Goal: Transaction & Acquisition: Book appointment/travel/reservation

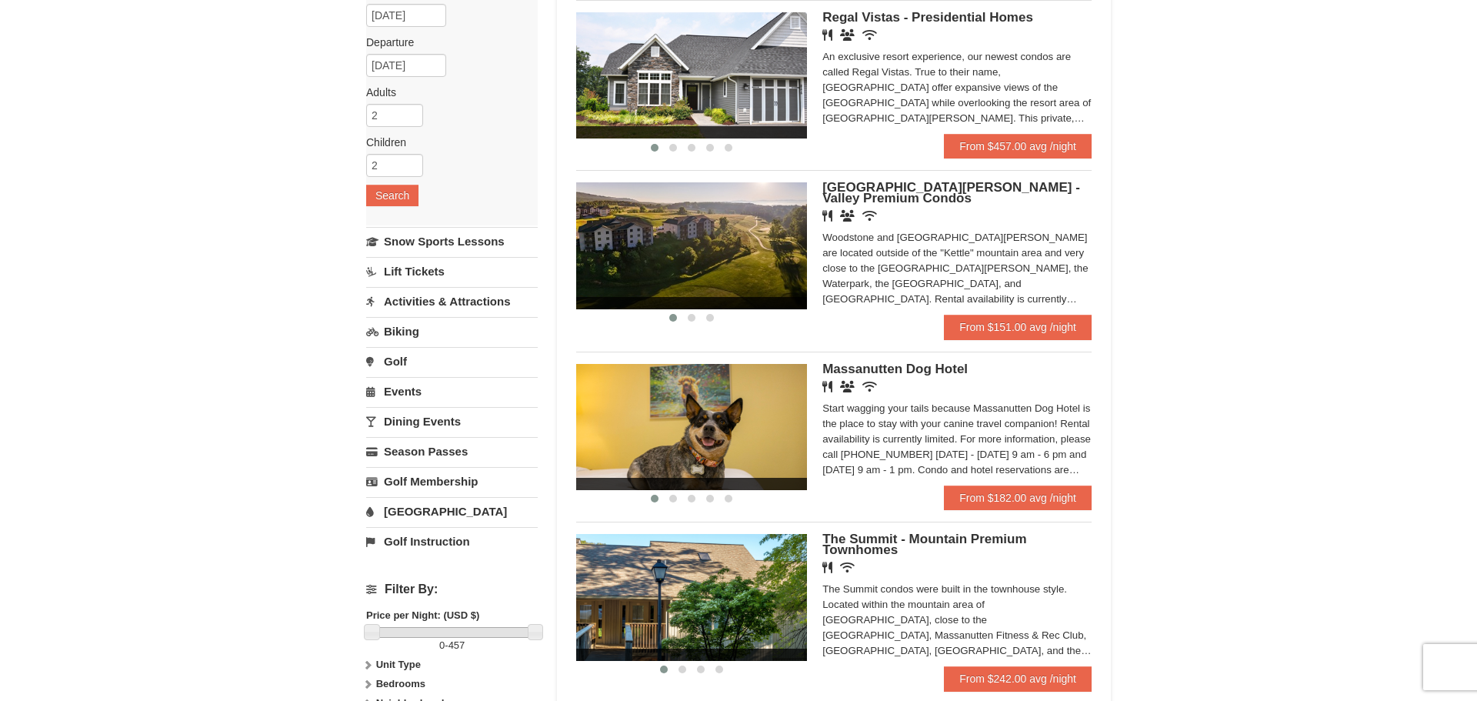
scroll to position [153, 0]
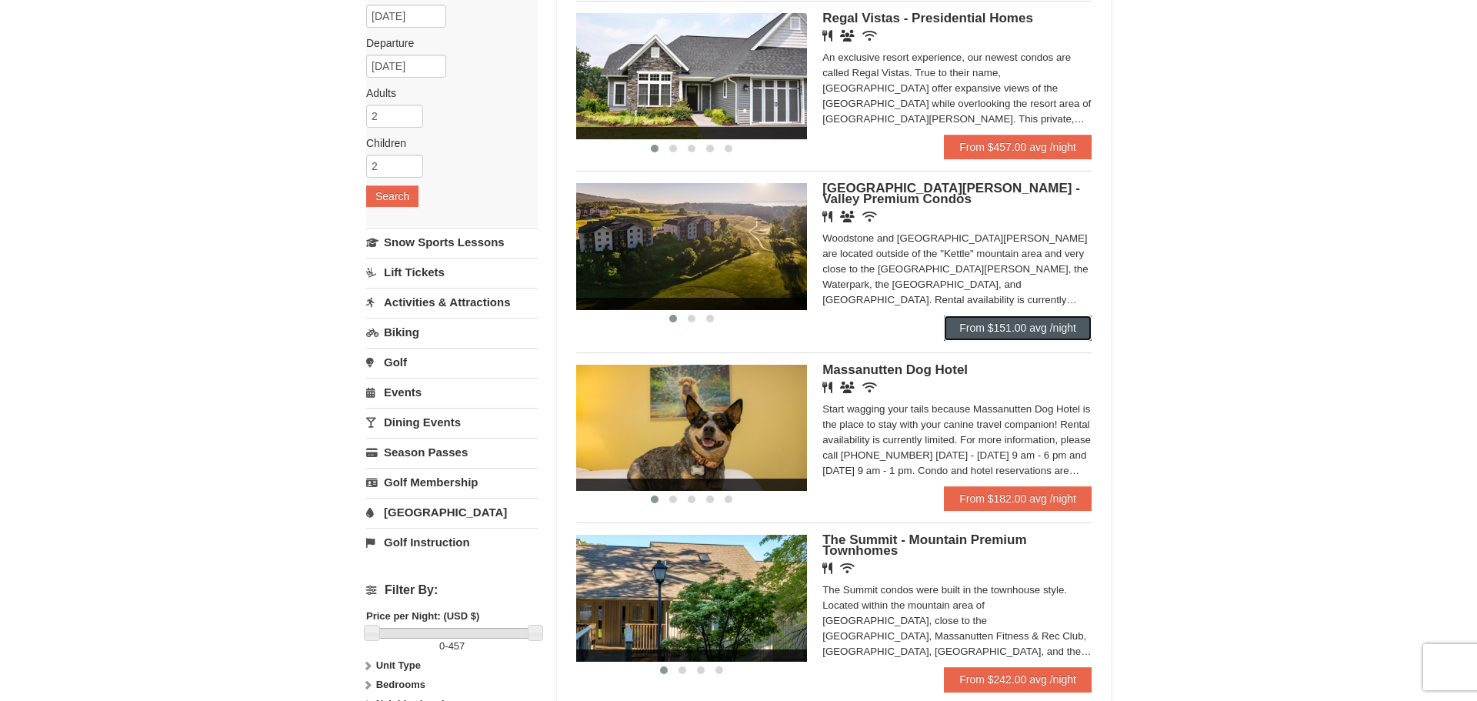
click at [1006, 326] on link "From $151.00 avg /night" at bounding box center [1018, 327] width 148 height 25
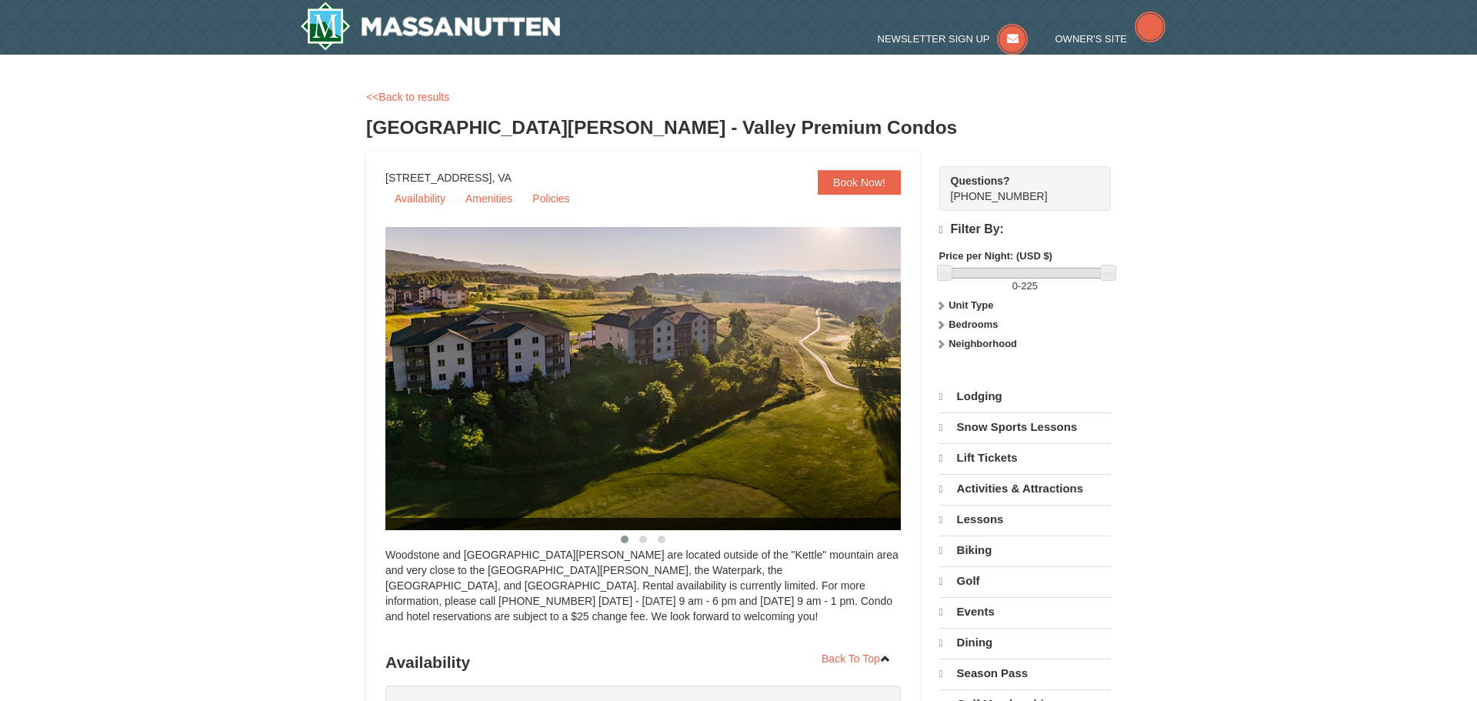
select select "9"
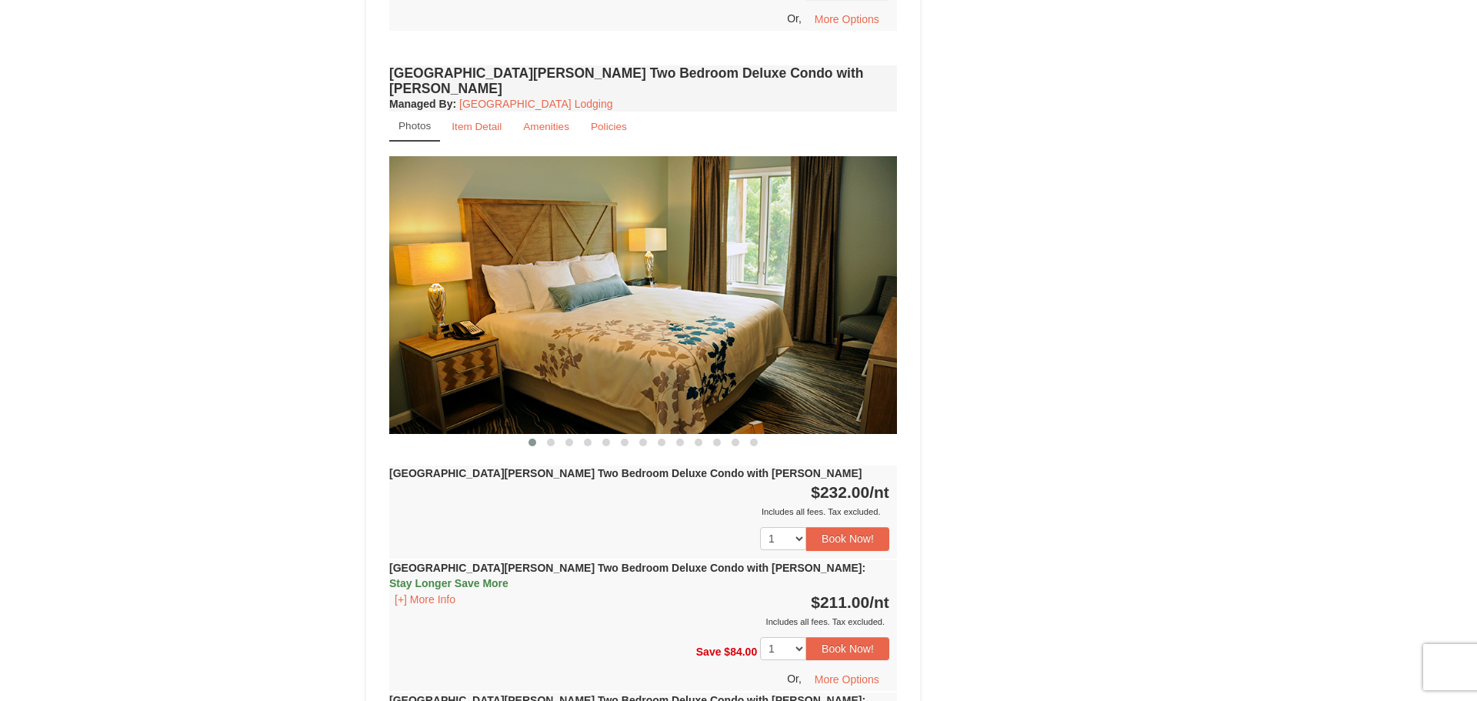
scroll to position [2033, 0]
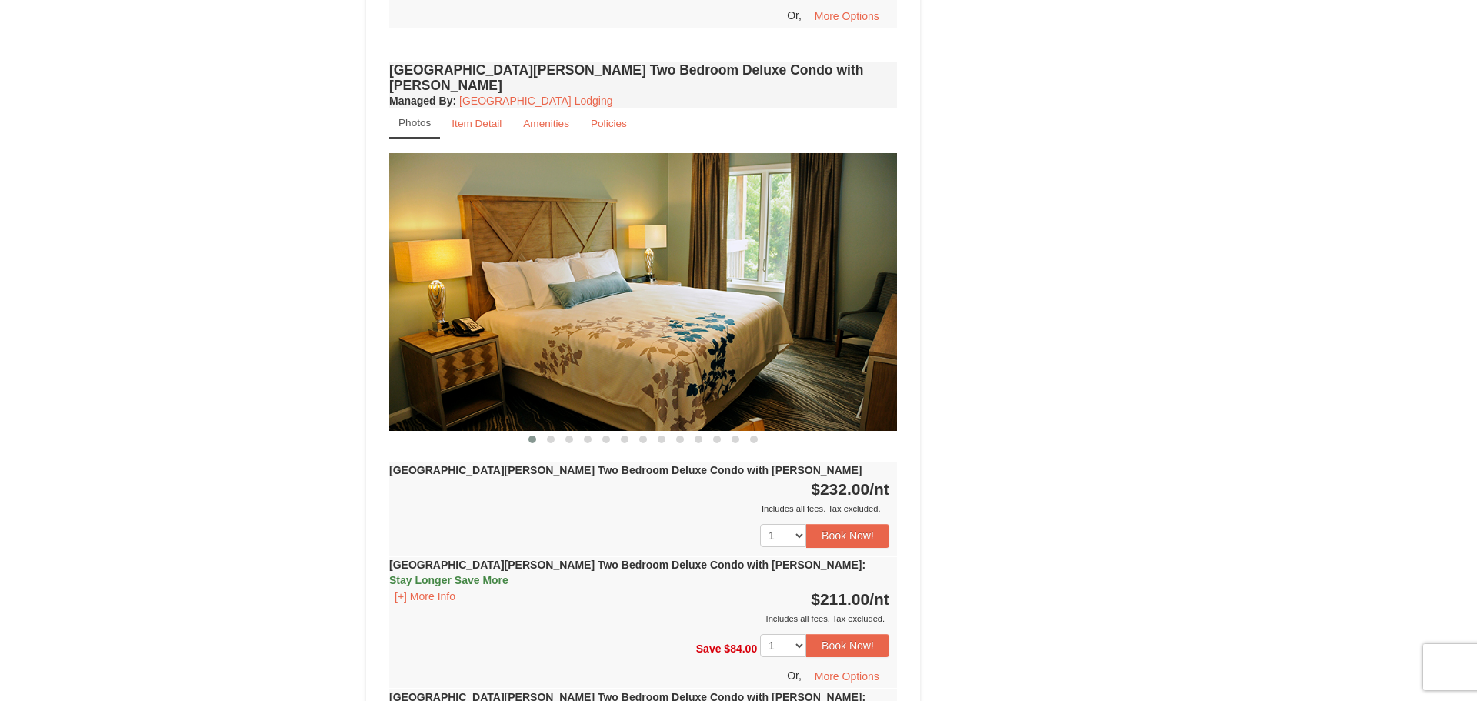
click at [881, 245] on img at bounding box center [643, 292] width 508 height 278
click at [552, 432] on button at bounding box center [551, 439] width 18 height 15
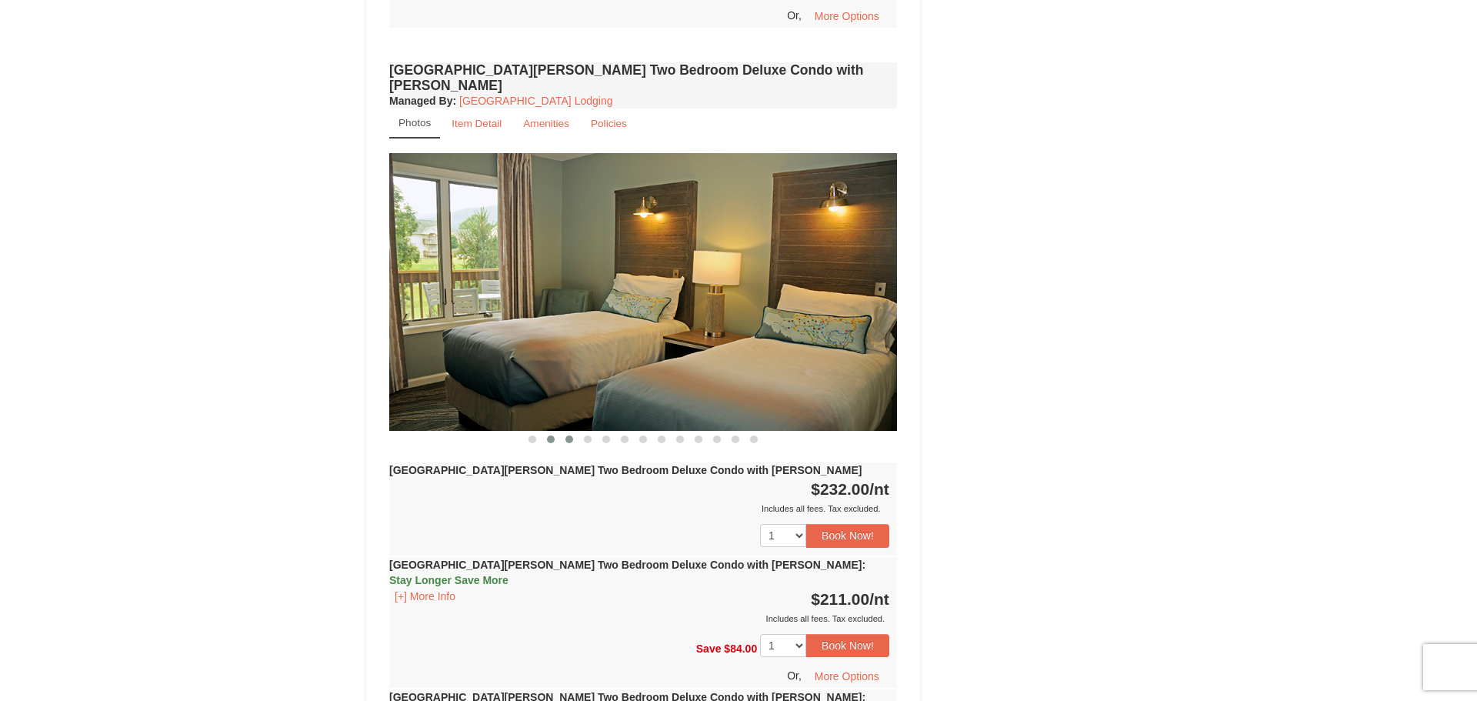
click at [574, 432] on button at bounding box center [569, 439] width 18 height 15
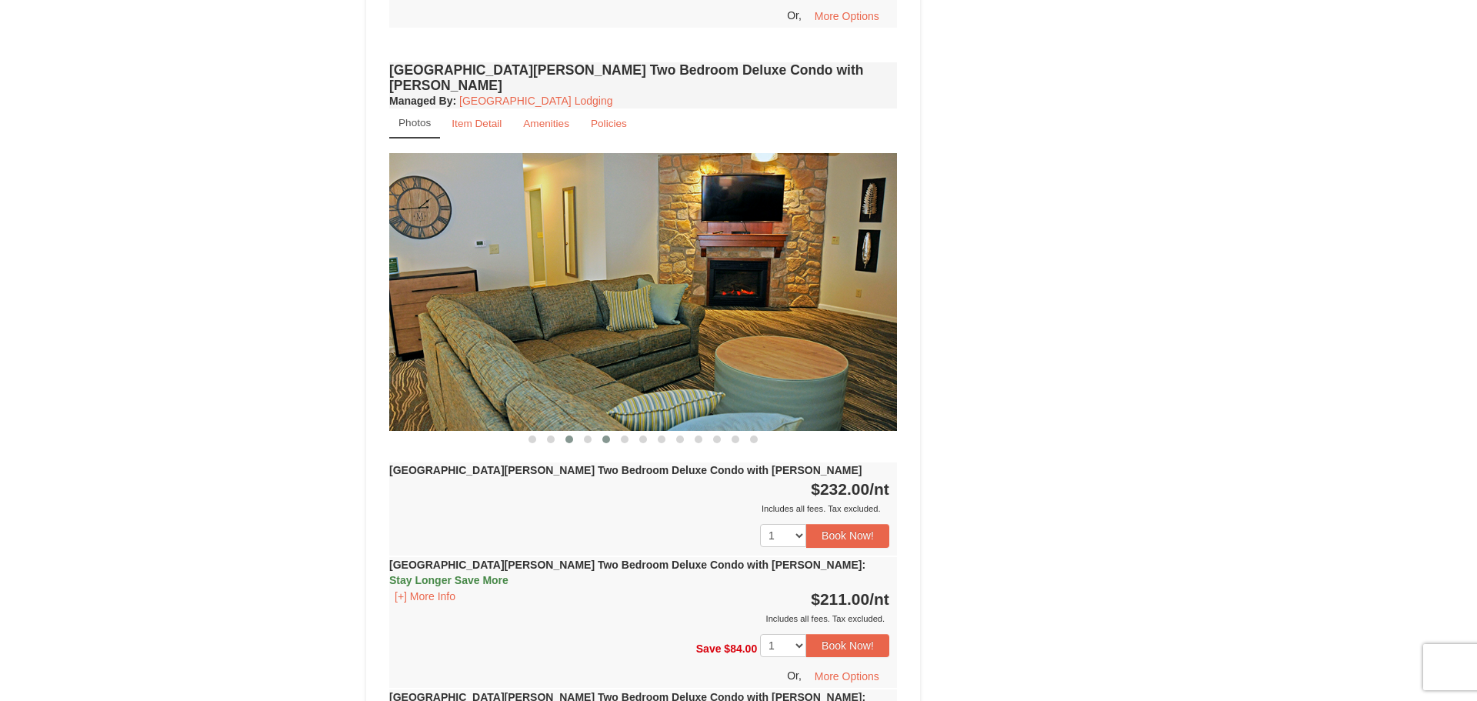
click at [605, 435] on span at bounding box center [606, 439] width 8 height 8
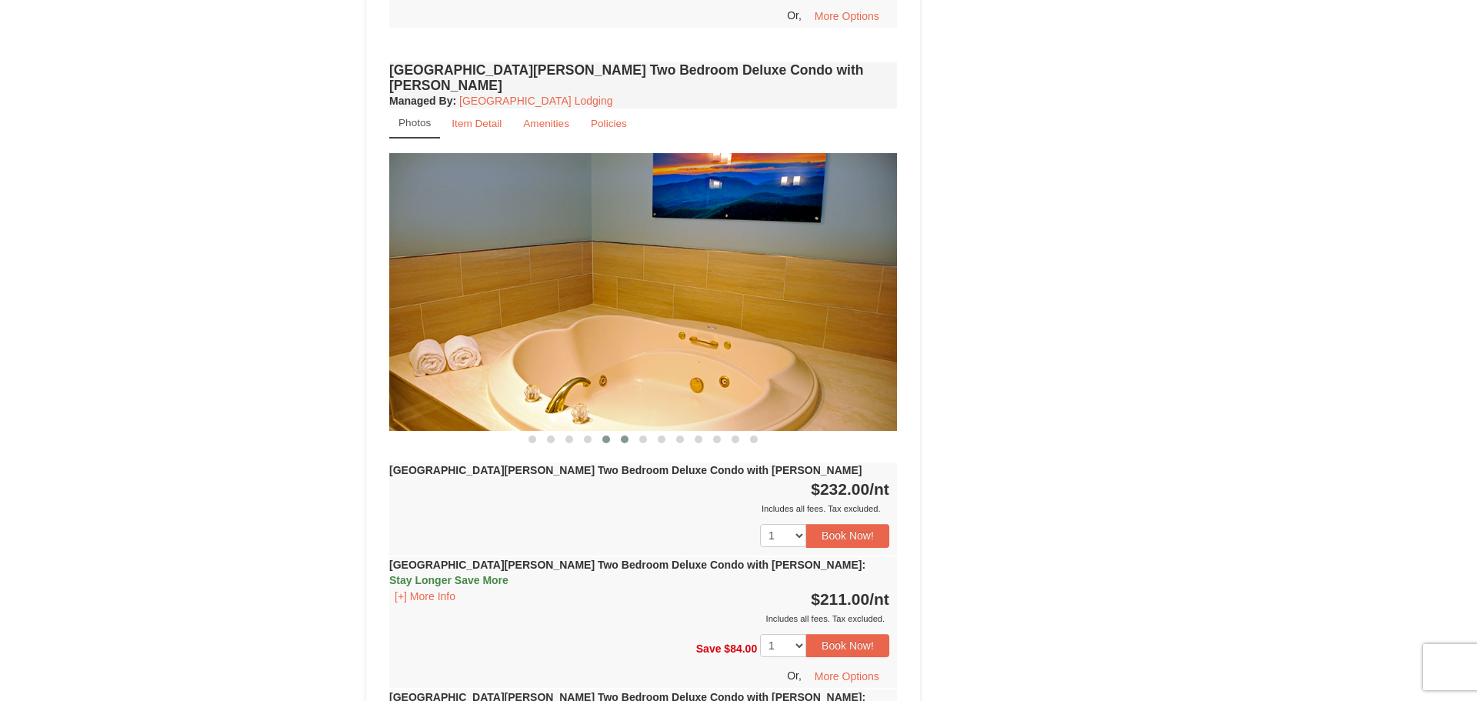
click at [623, 435] on span at bounding box center [625, 439] width 8 height 8
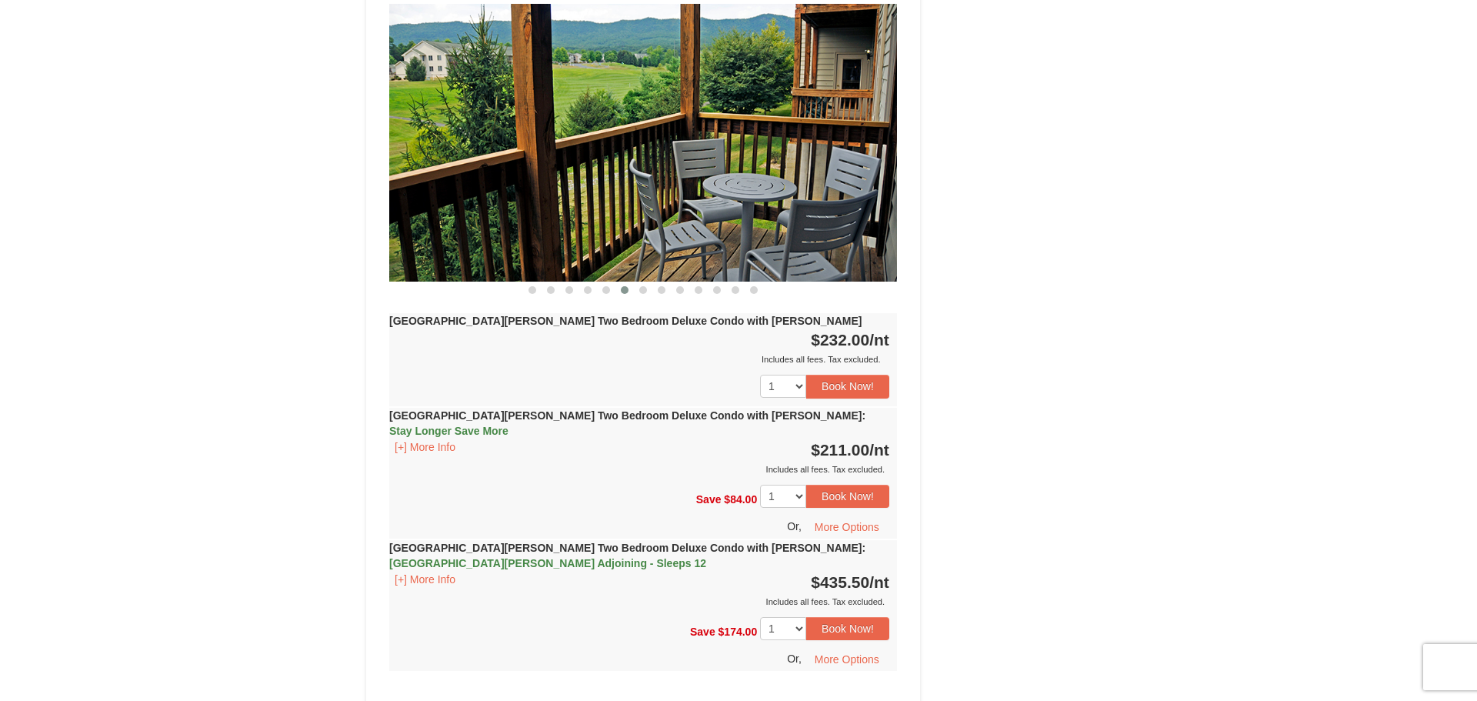
scroll to position [2184, 0]
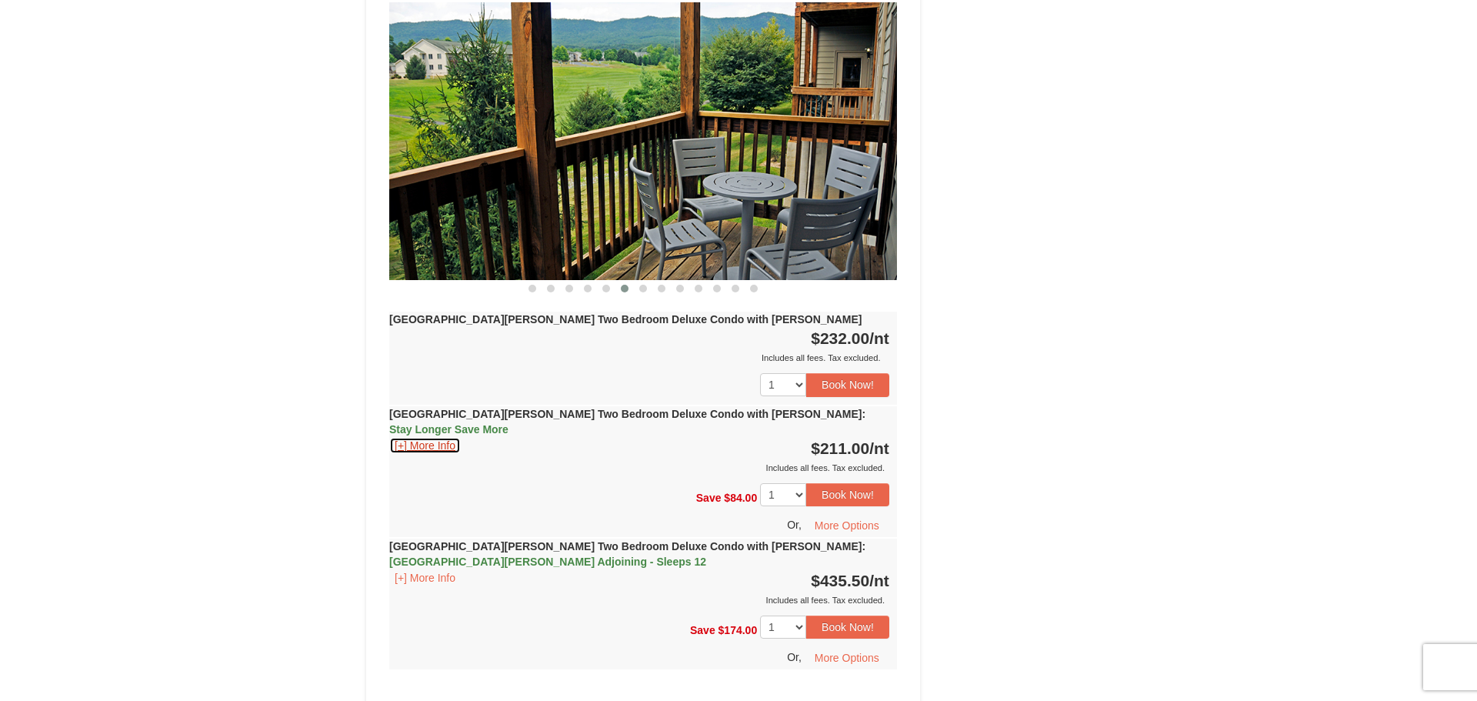
click at [438, 437] on button "[+] More Info" at bounding box center [425, 445] width 72 height 17
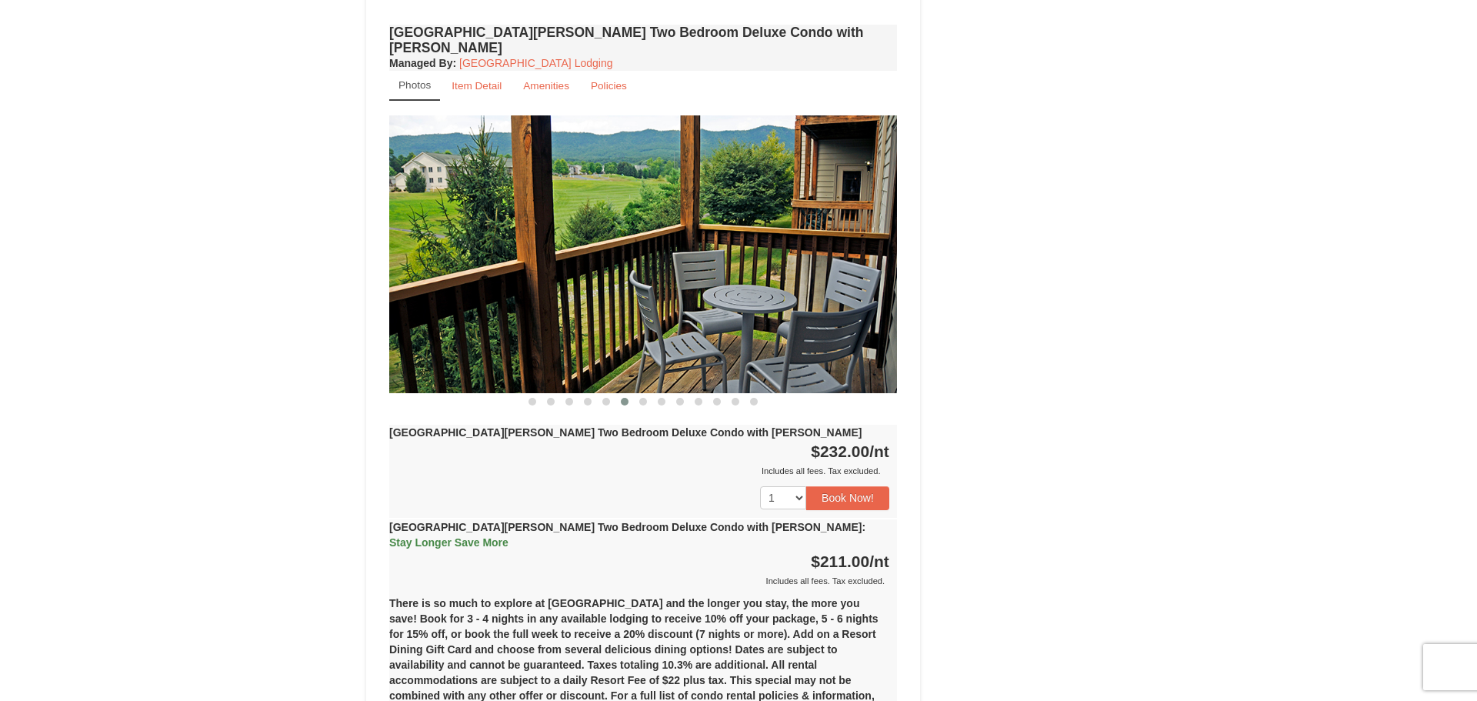
scroll to position [2071, 0]
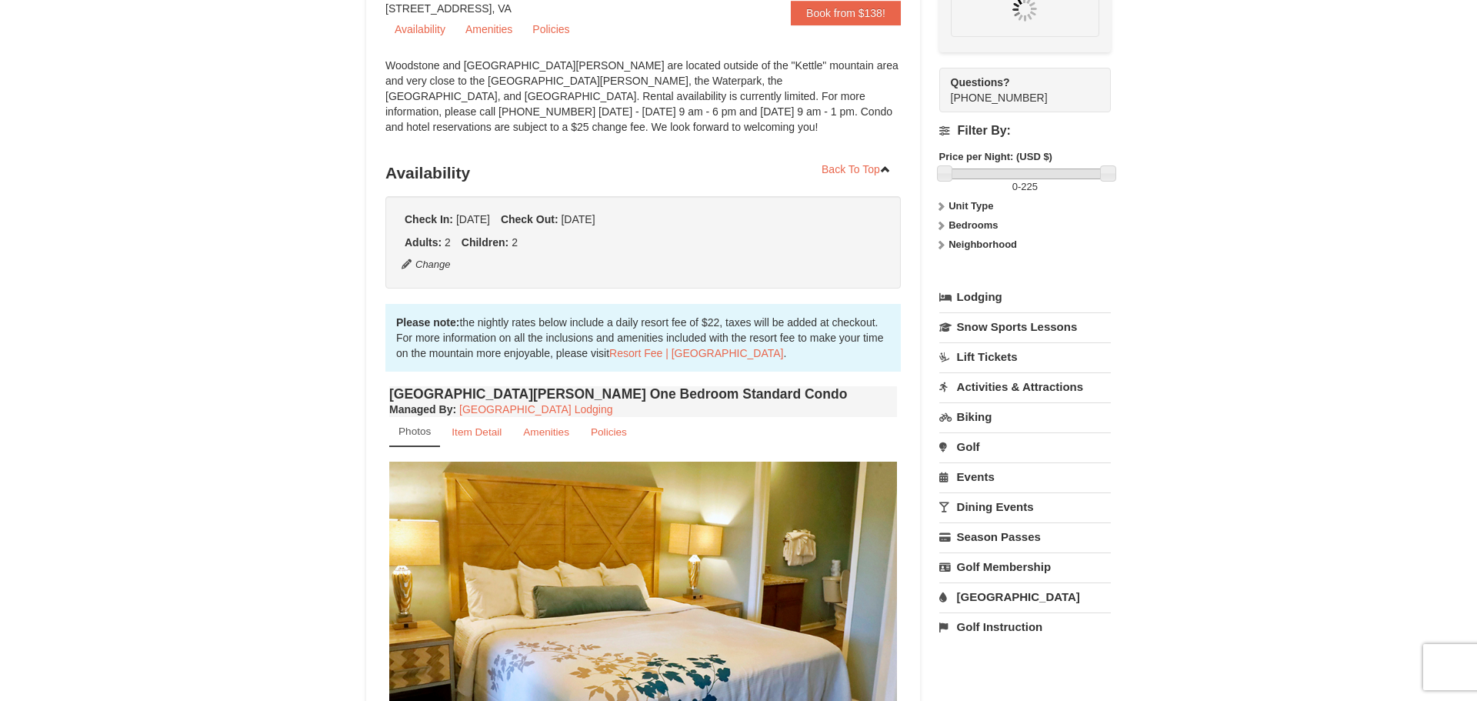
scroll to position [150, 0]
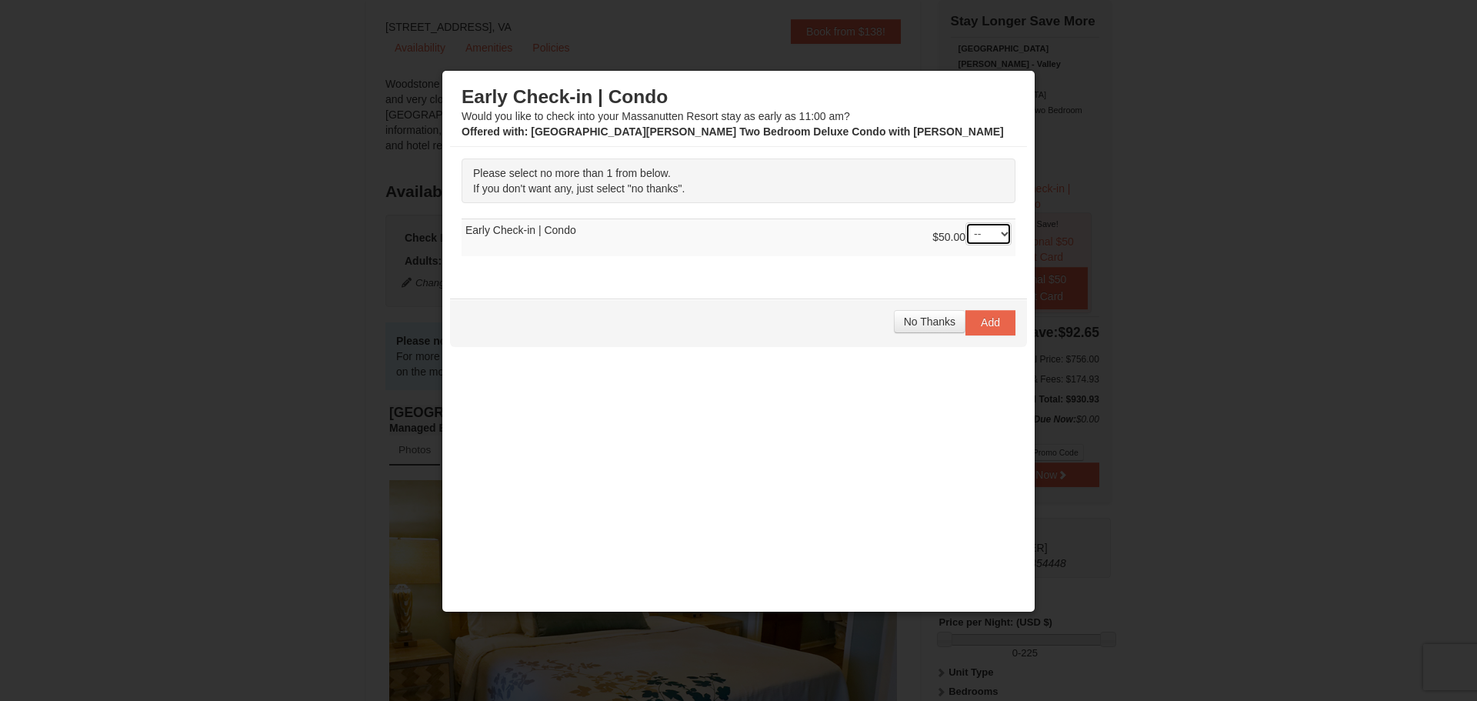
click at [1002, 235] on select "-- 01" at bounding box center [989, 233] width 46 height 23
select select "1"
click at [966, 222] on select "-- 01" at bounding box center [989, 233] width 46 height 23
click at [989, 322] on span "Add" at bounding box center [990, 322] width 19 height 12
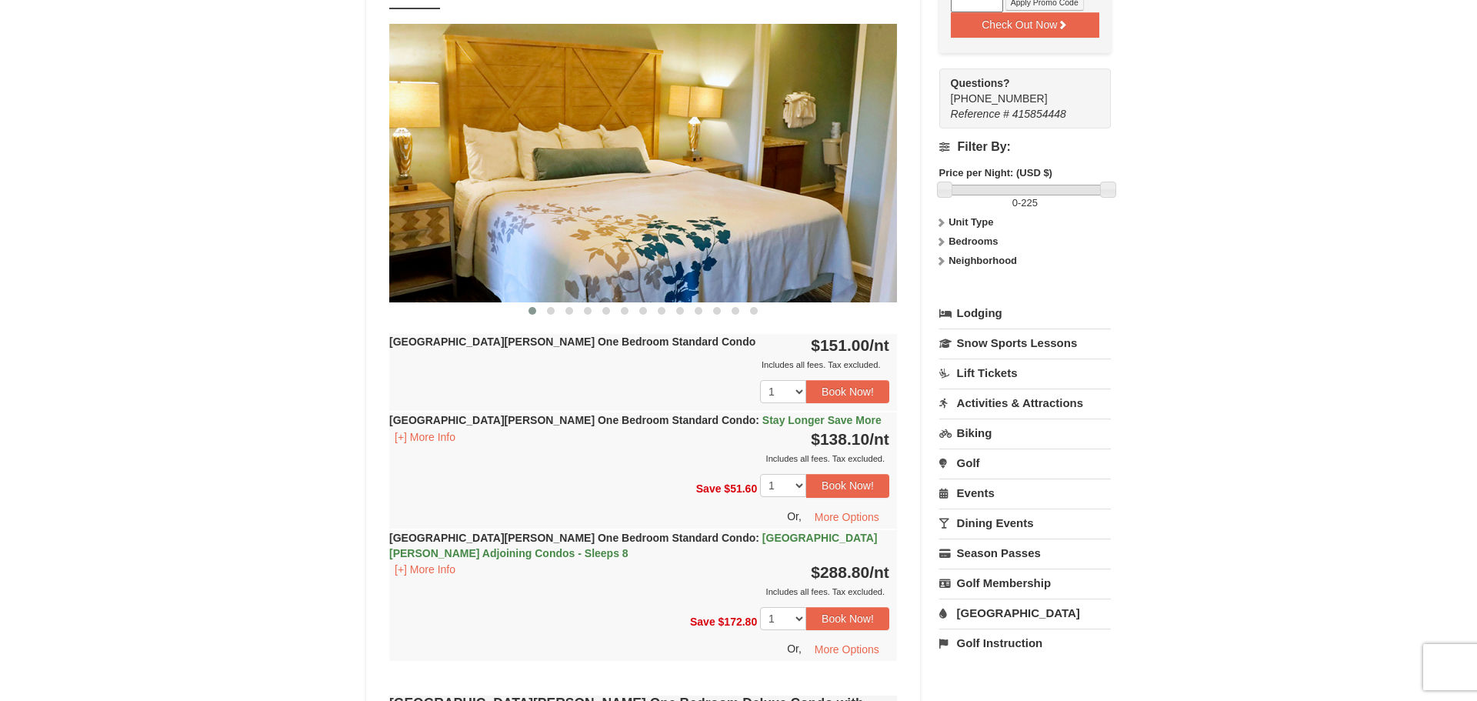
scroll to position [617, 0]
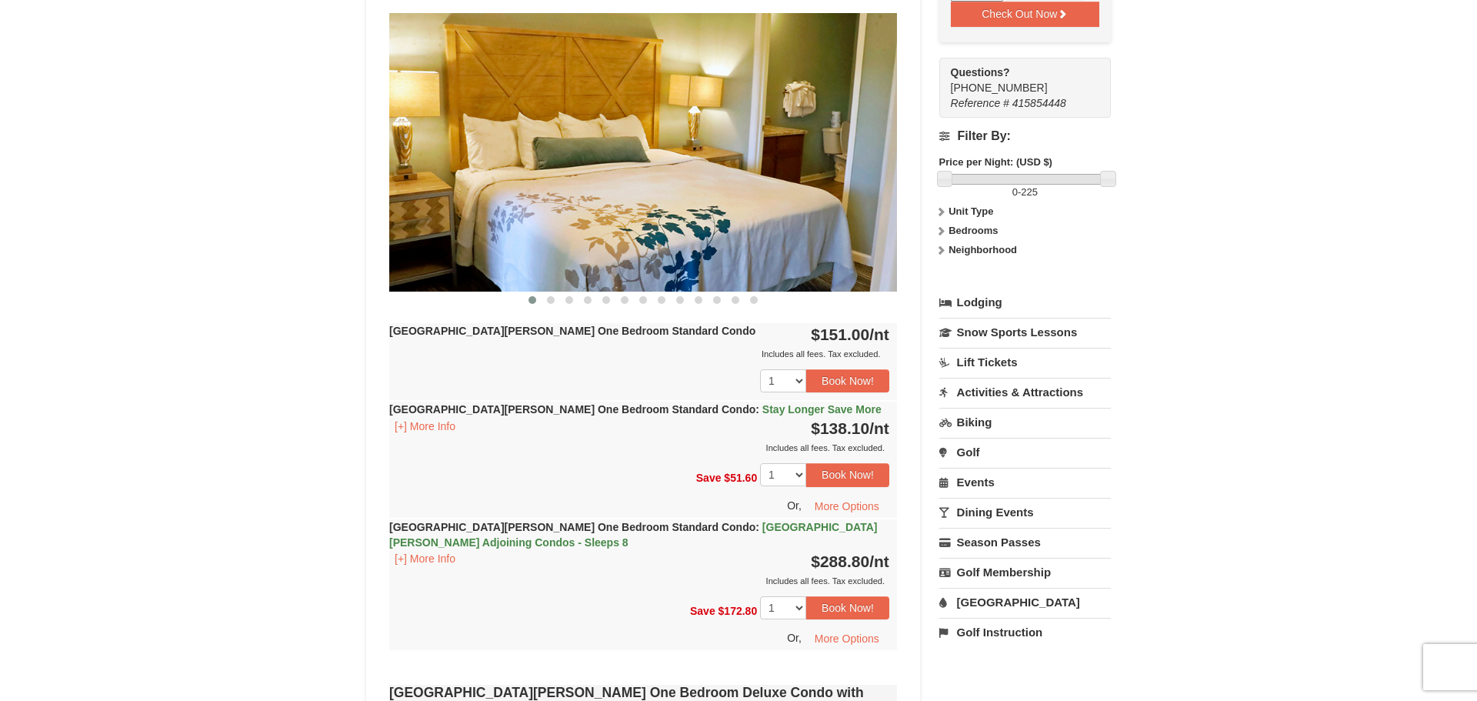
click at [996, 588] on link "[GEOGRAPHIC_DATA]" at bounding box center [1025, 602] width 172 height 28
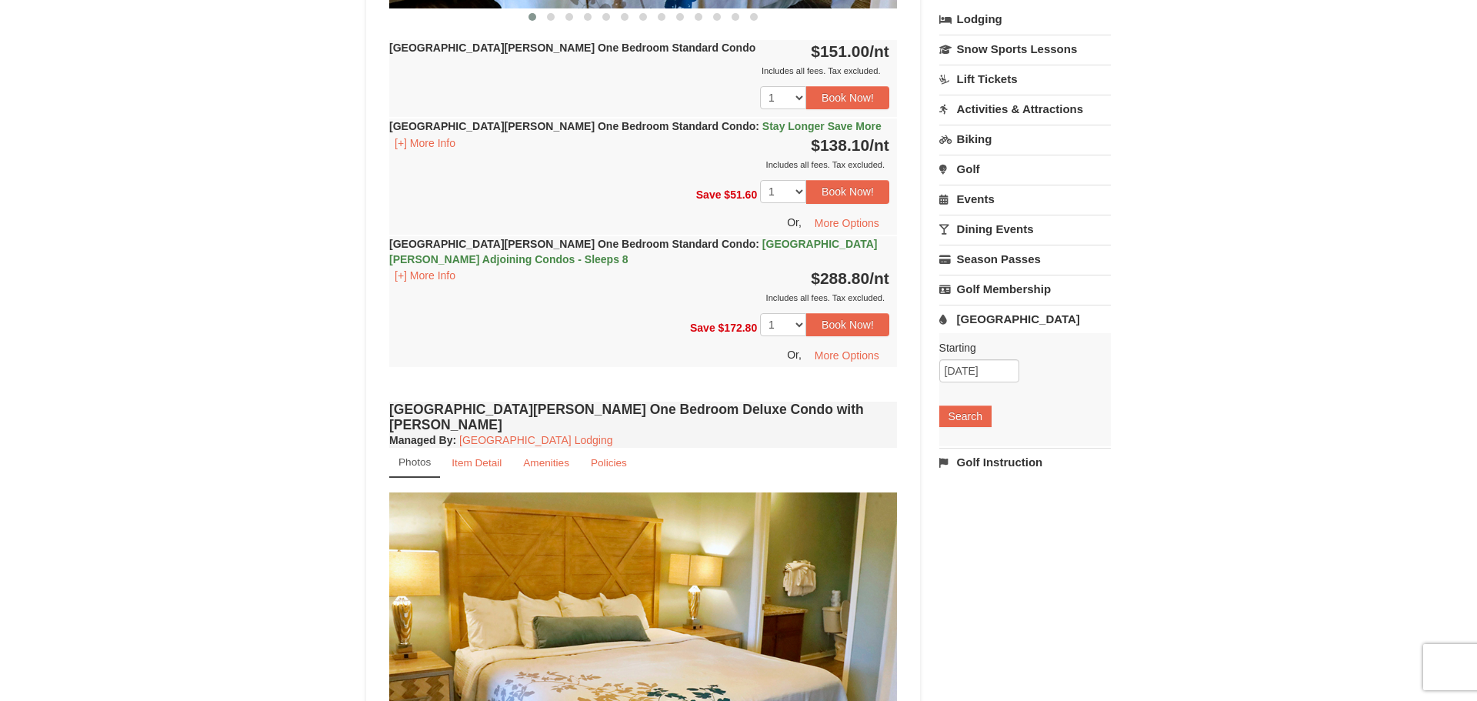
scroll to position [904, 0]
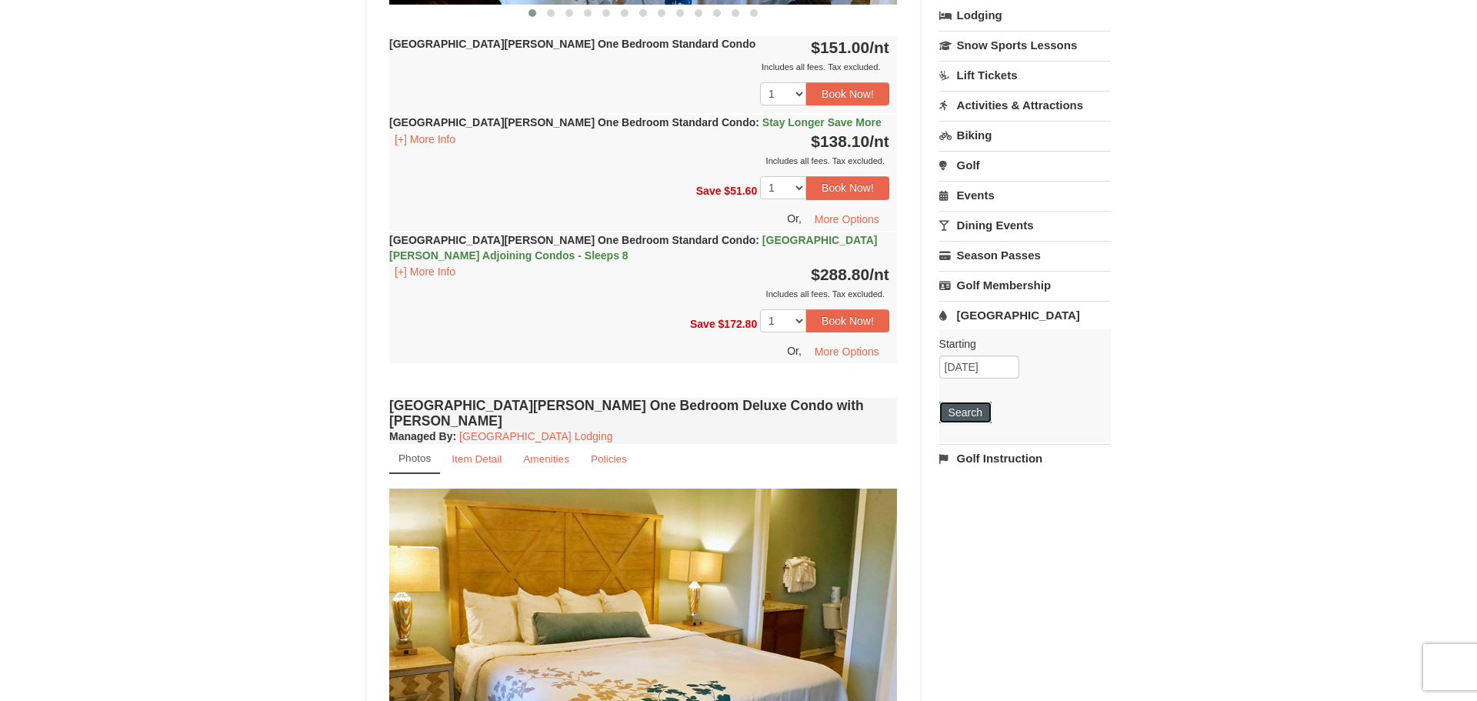
click at [968, 402] on button "Search" at bounding box center [965, 413] width 52 height 22
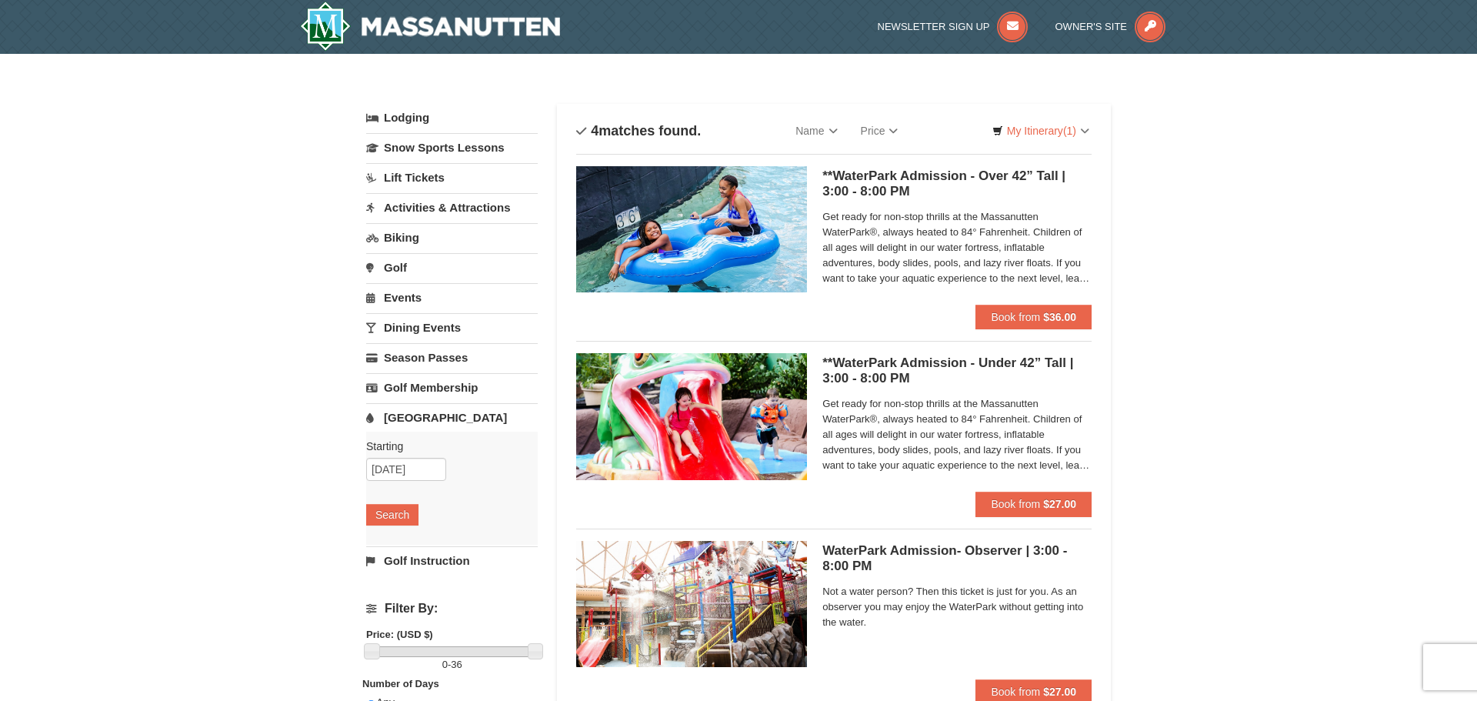
click at [425, 206] on link "Activities & Attractions" at bounding box center [452, 207] width 172 height 28
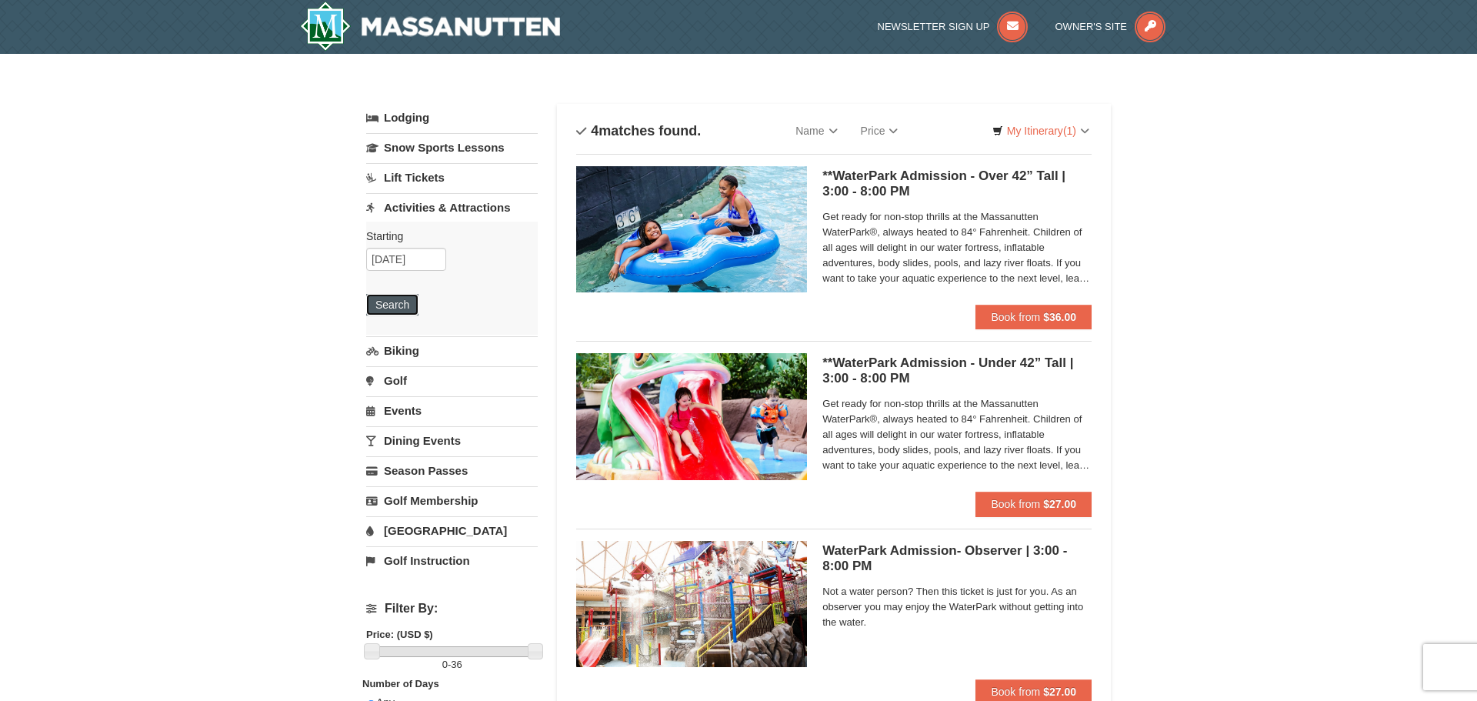
click at [399, 307] on button "Search" at bounding box center [392, 305] width 52 height 22
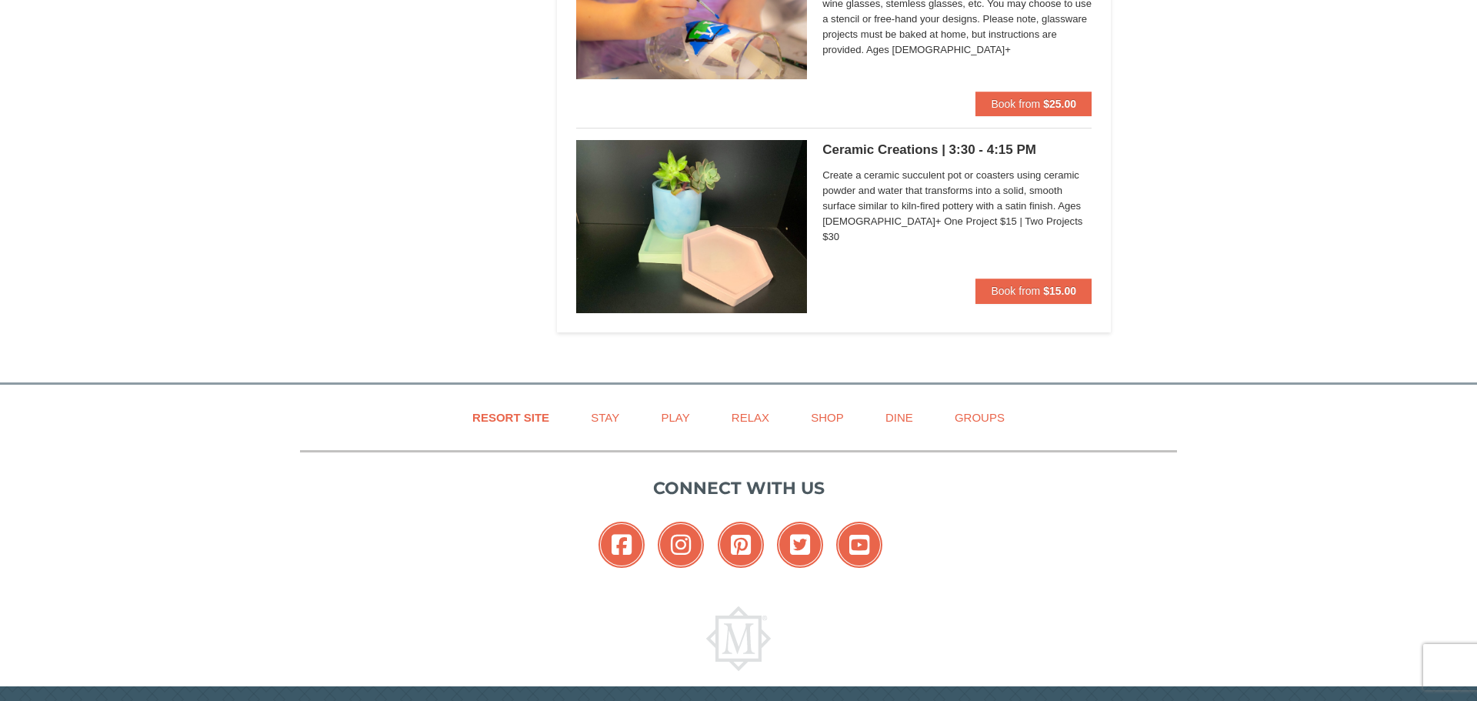
scroll to position [3785, 0]
